Goal: Task Accomplishment & Management: Complete application form

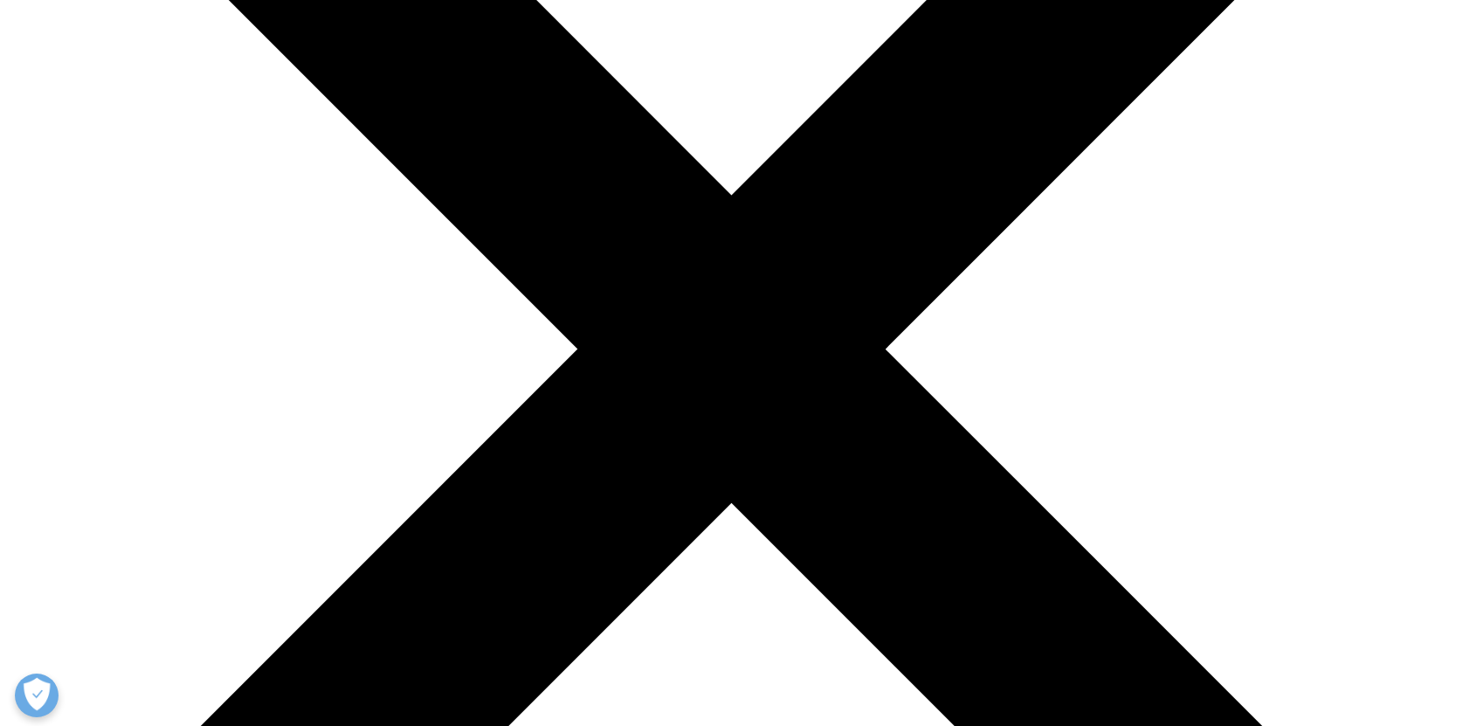
select select "[URL][DOMAIN_NAME]"
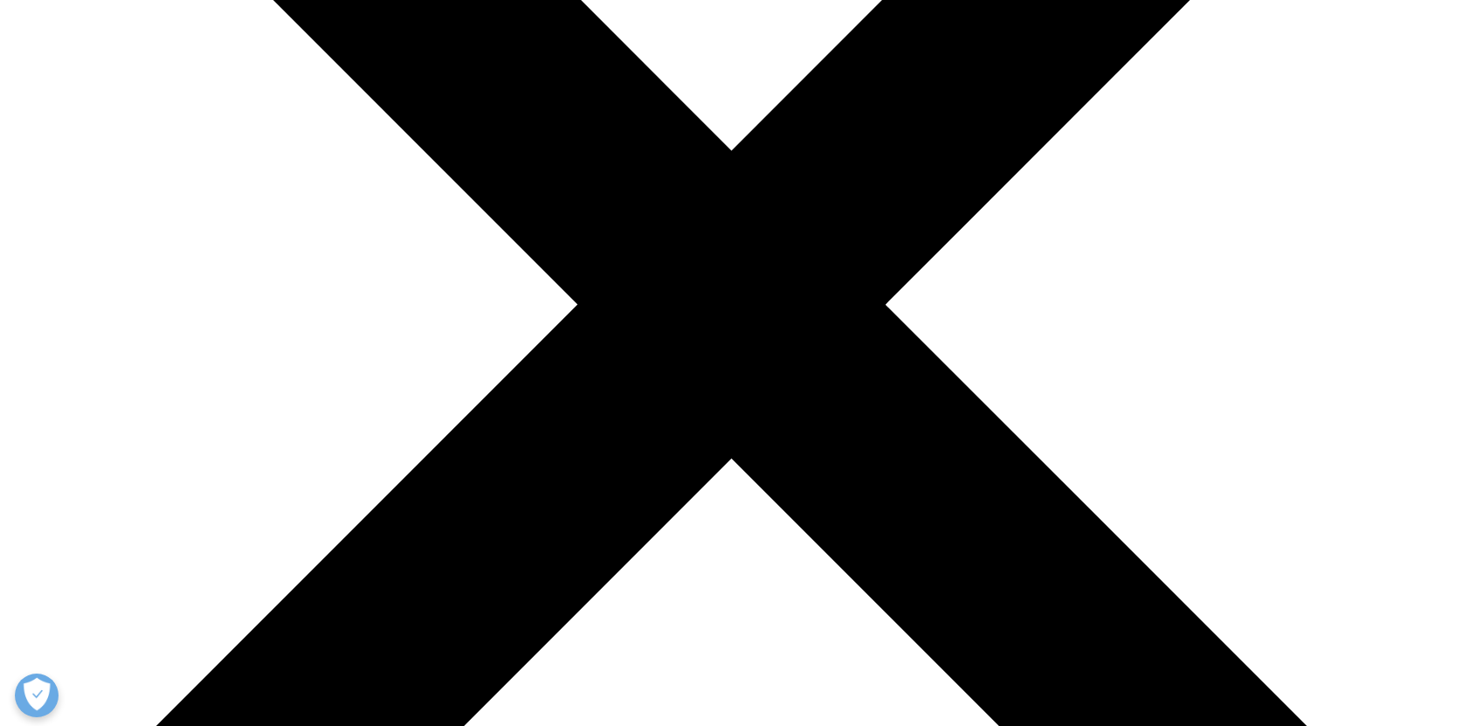
scroll to position [110, 0]
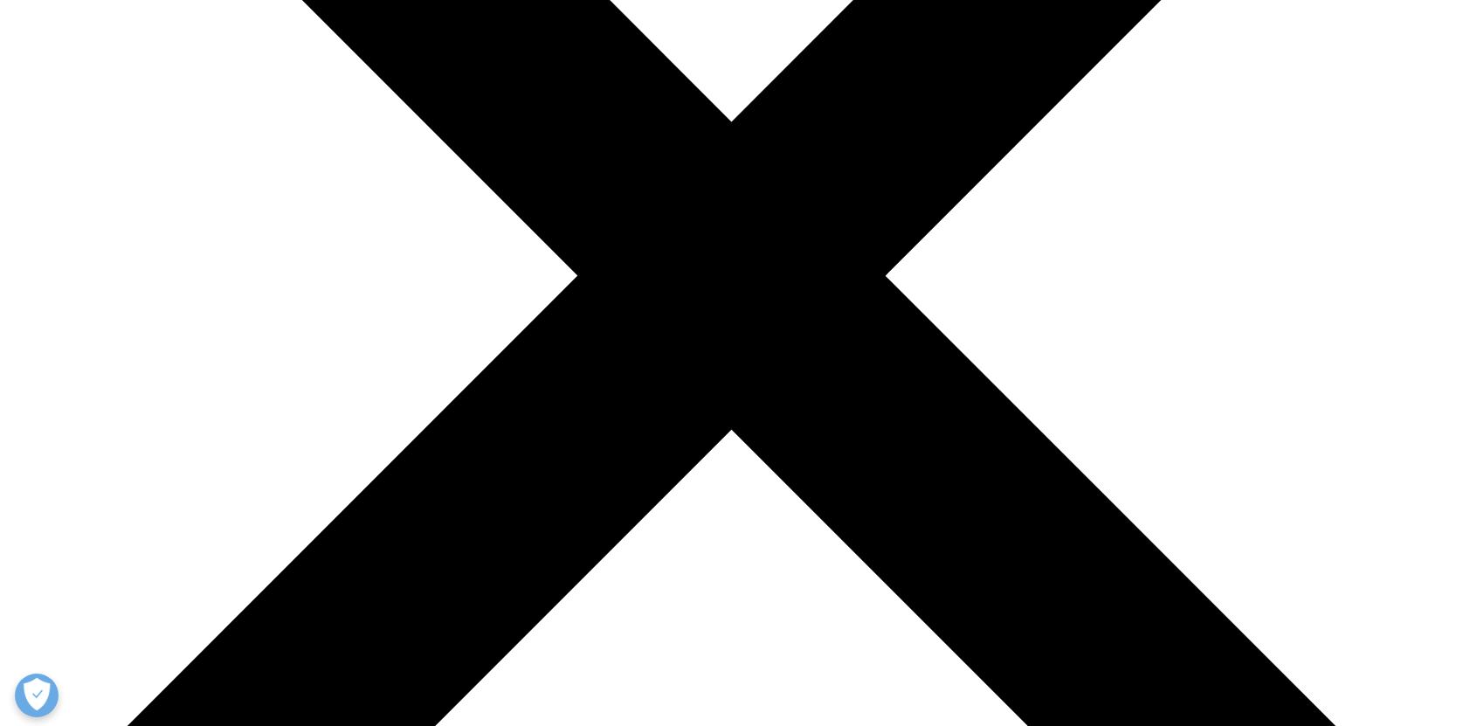
scroll to position [554, 0]
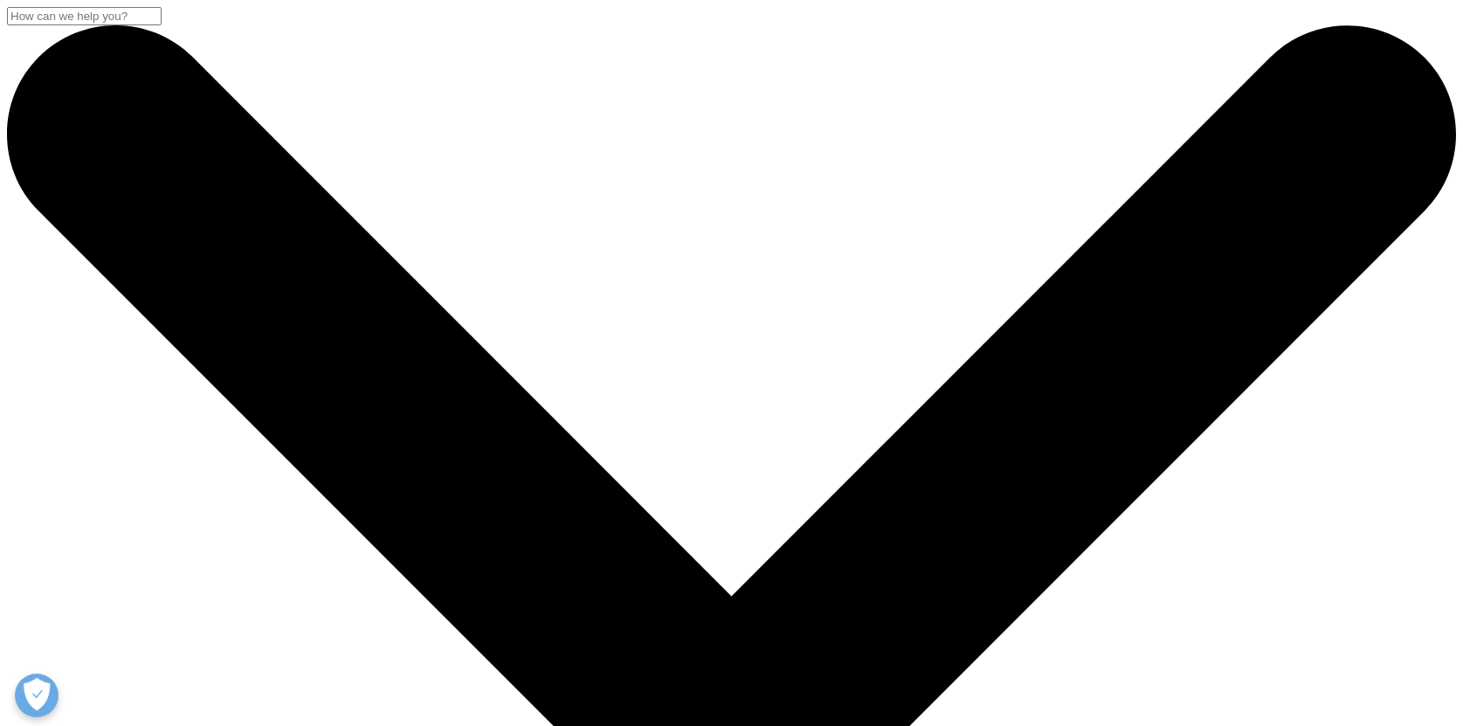
select select "[URL][DOMAIN_NAME]"
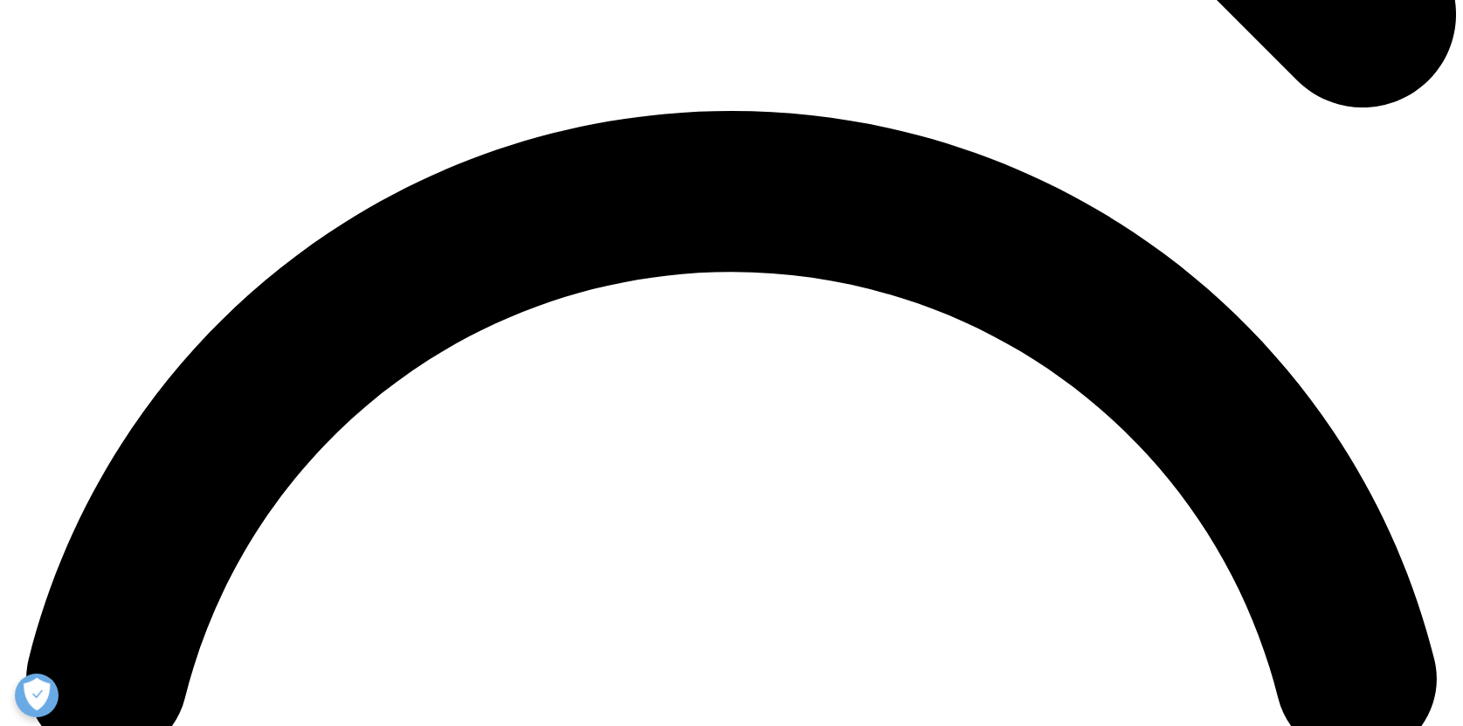
scroll to position [2817, 0]
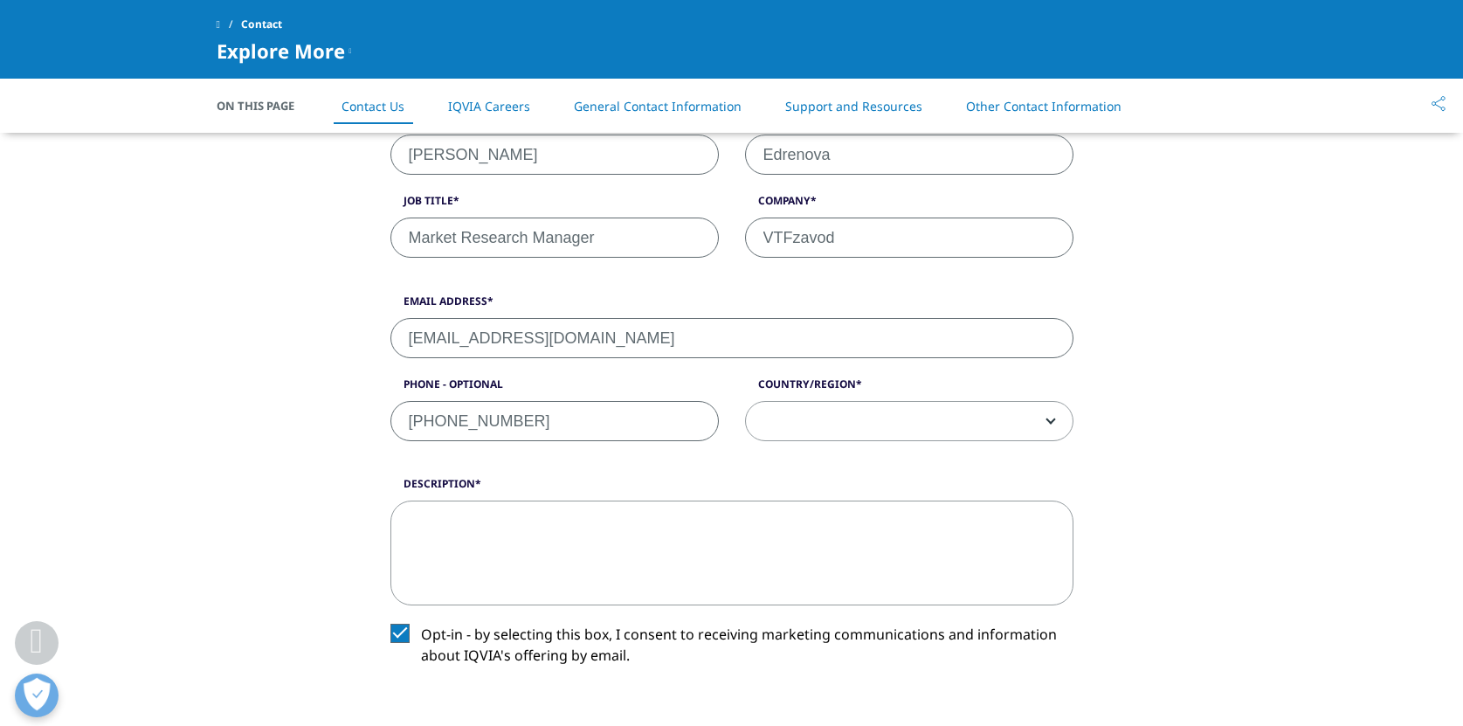
scroll to position [563, 0]
